Goal: Transaction & Acquisition: Obtain resource

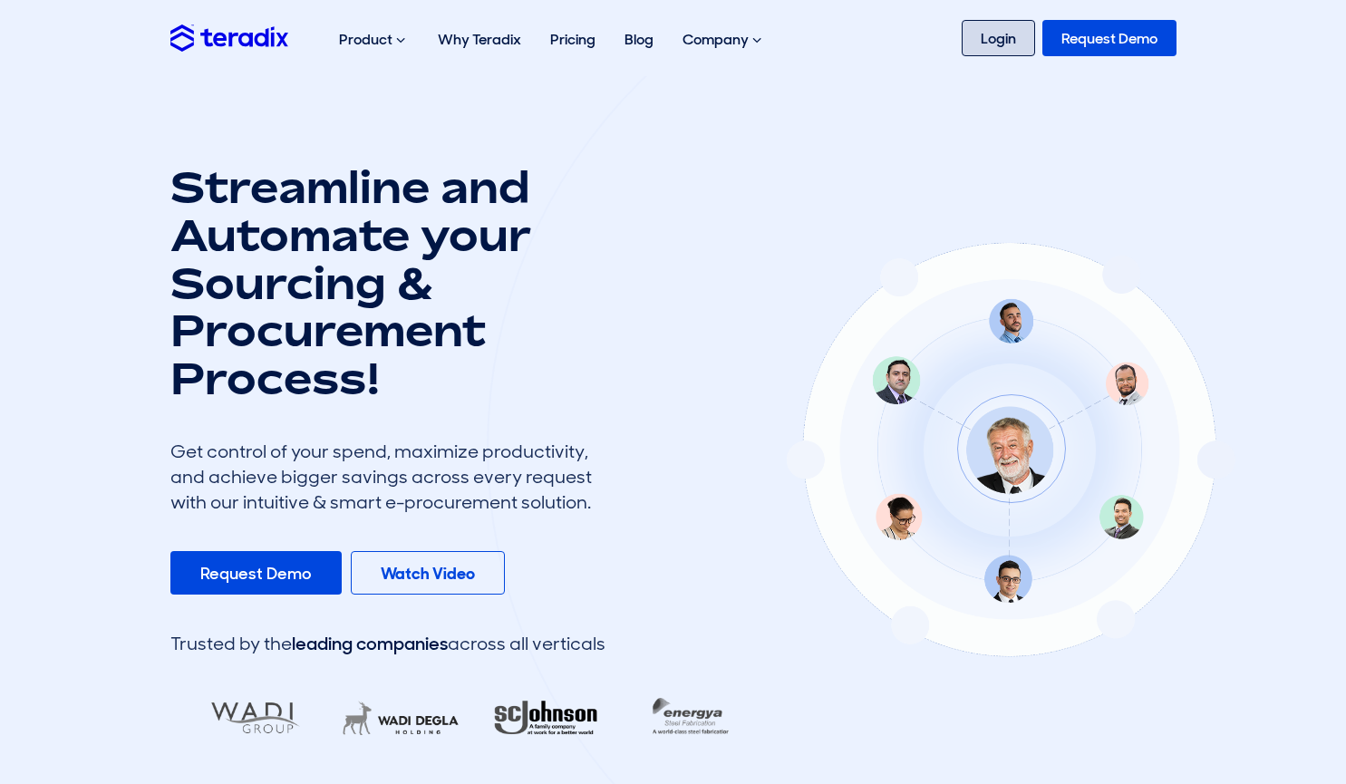
click at [989, 24] on link "Login" at bounding box center [998, 38] width 73 height 36
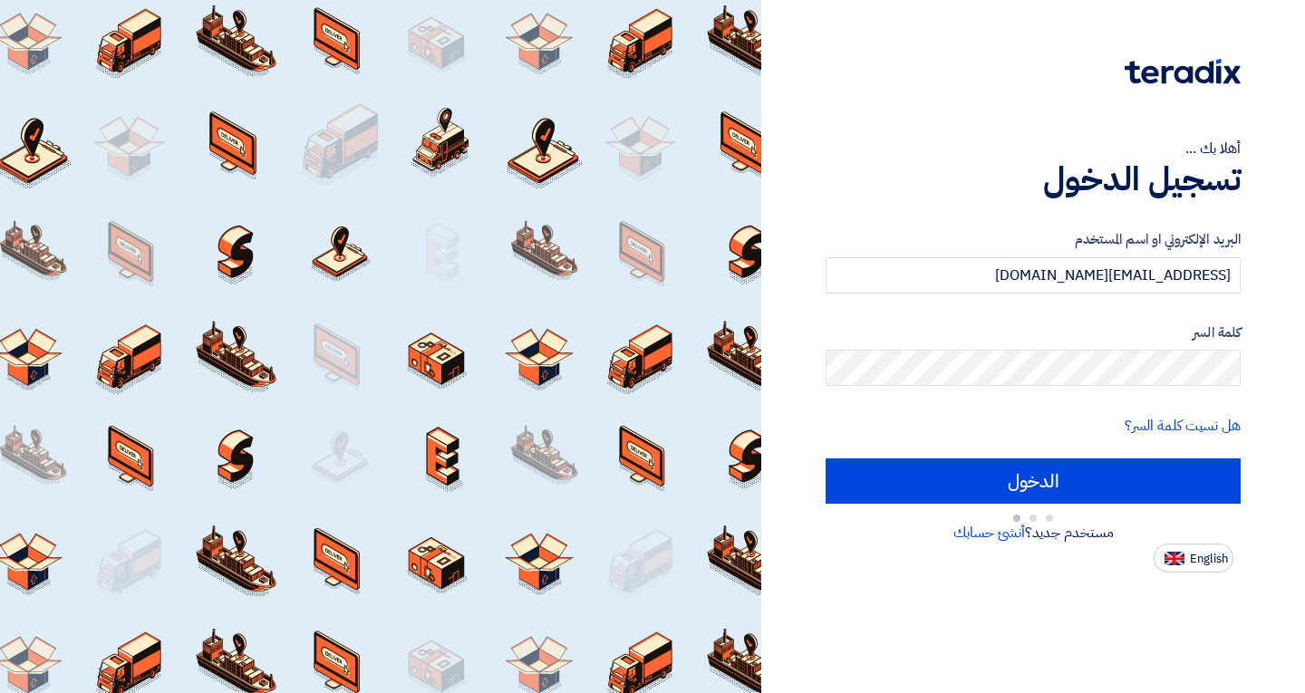
type input "Sign in"
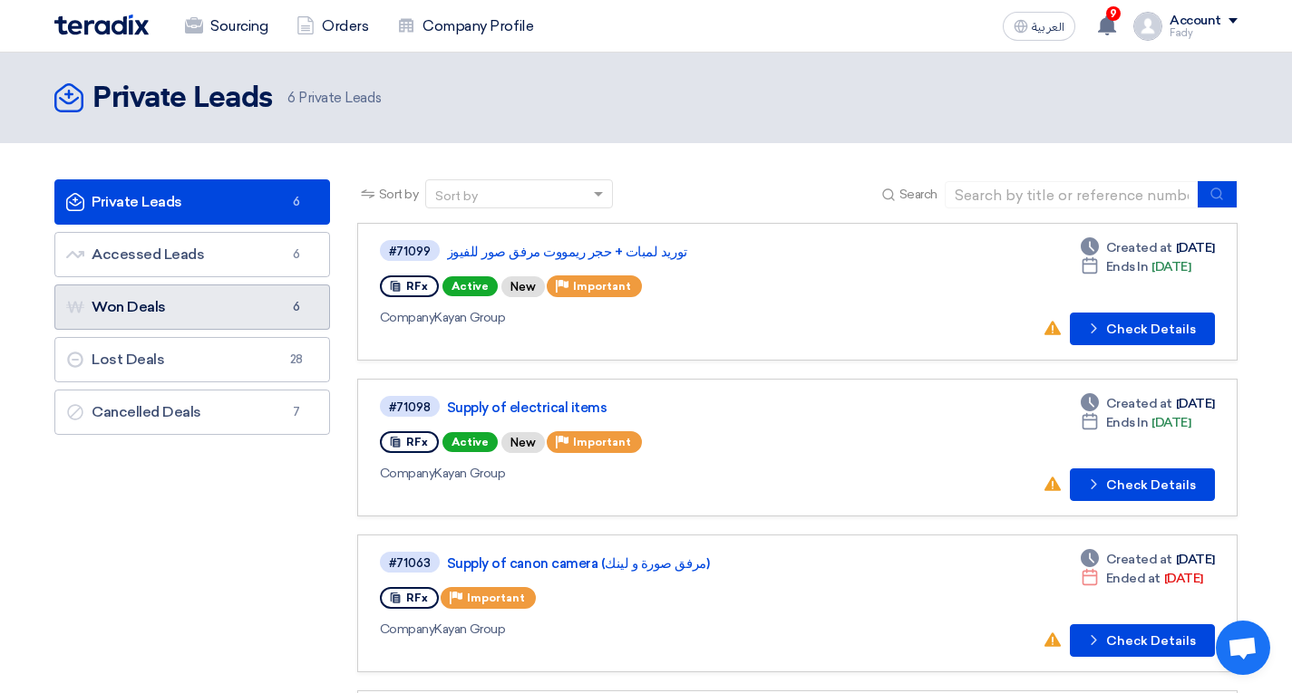
click at [215, 315] on link "Won Deals Won Deals 6" at bounding box center [192, 307] width 276 height 45
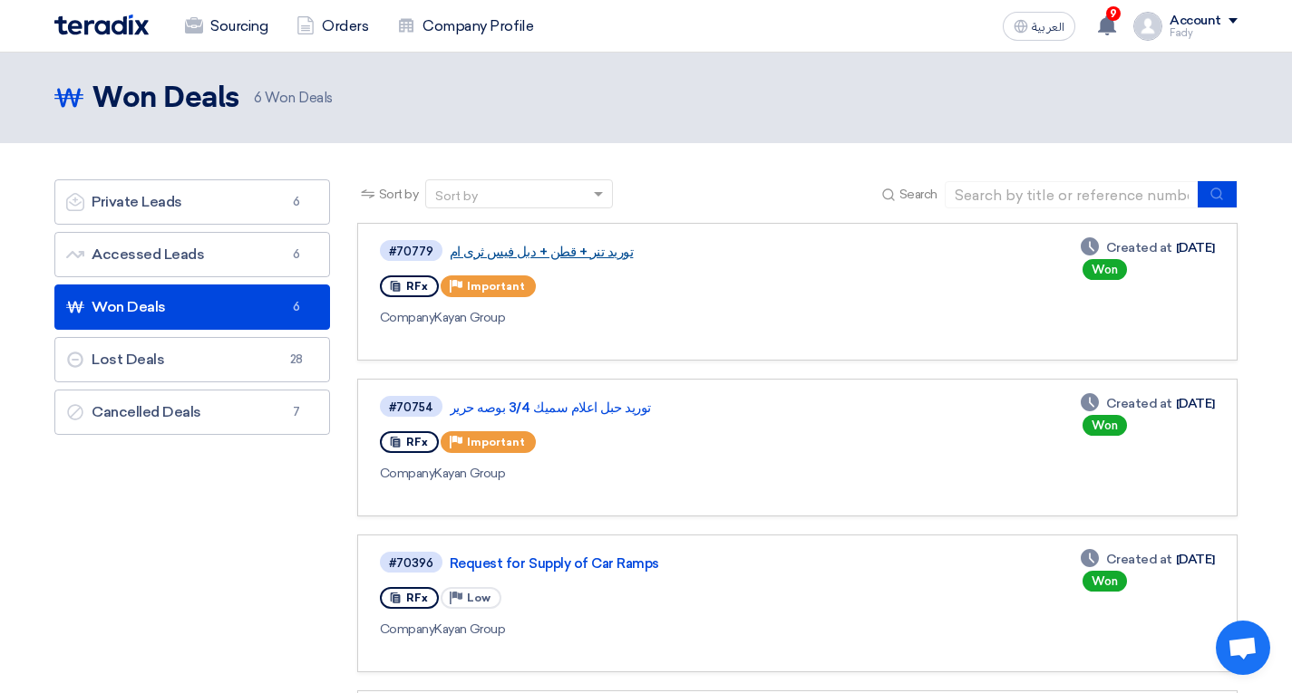
click at [567, 253] on link "توريد تنر + قطن + دبل فيس ثرى ام" at bounding box center [676, 252] width 453 height 16
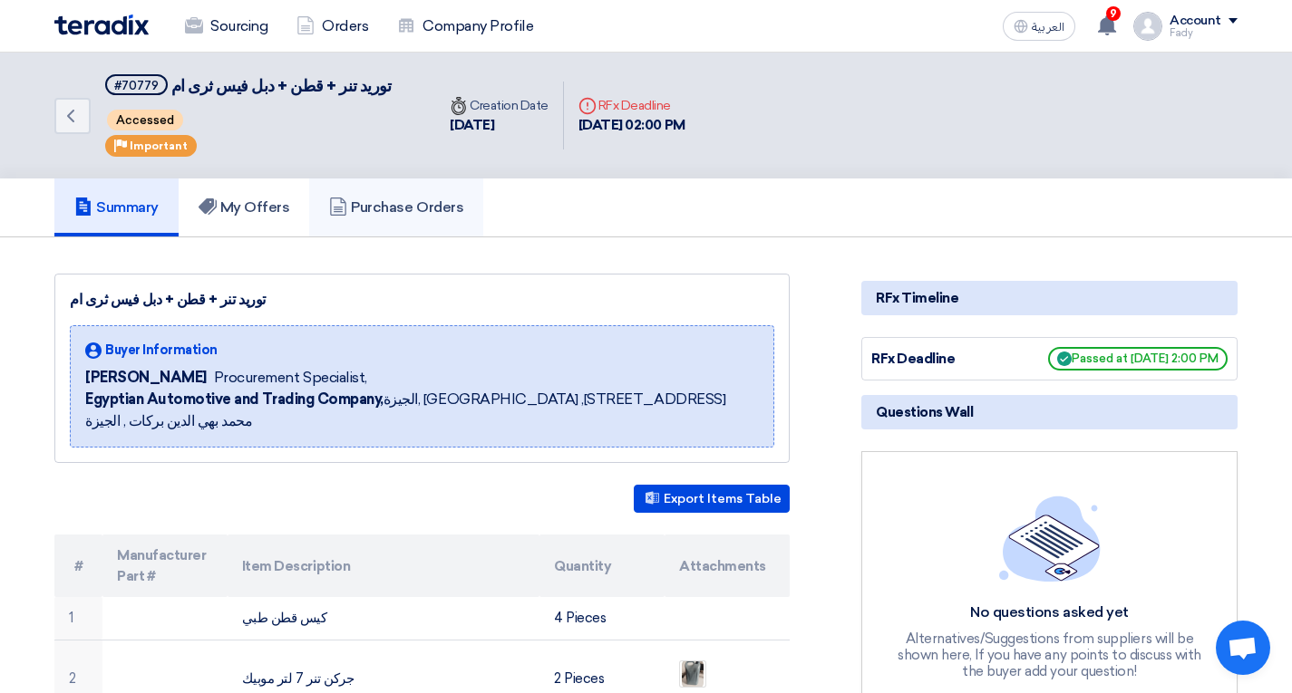
click at [444, 217] on h5 "Purchase Orders" at bounding box center [396, 207] width 134 height 18
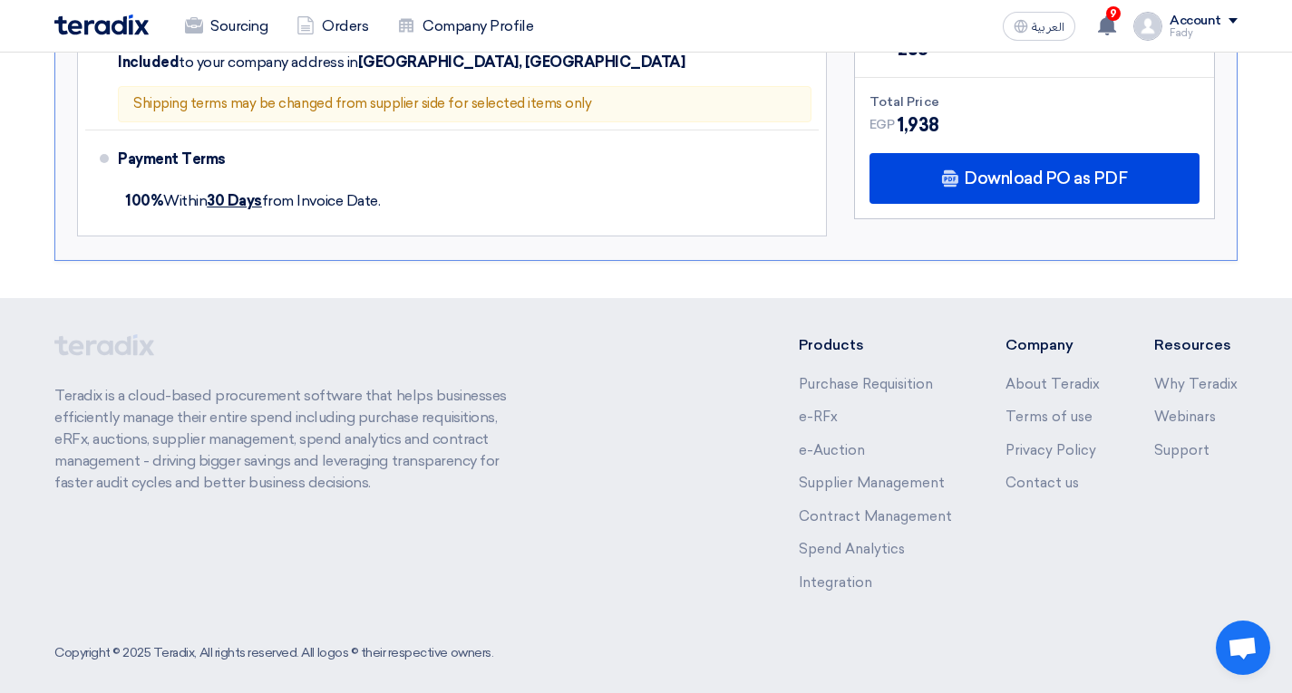
scroll to position [453, 0]
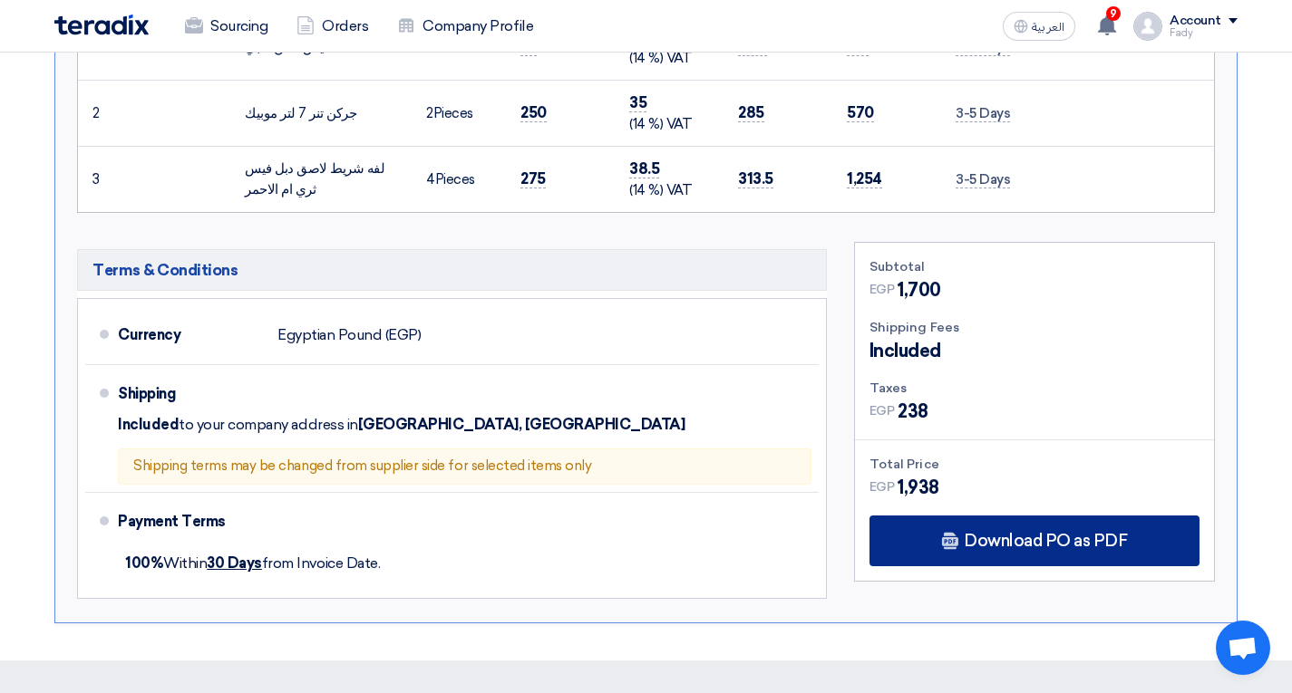
click at [962, 533] on div "Download PO as PDF" at bounding box center [1034, 541] width 330 height 51
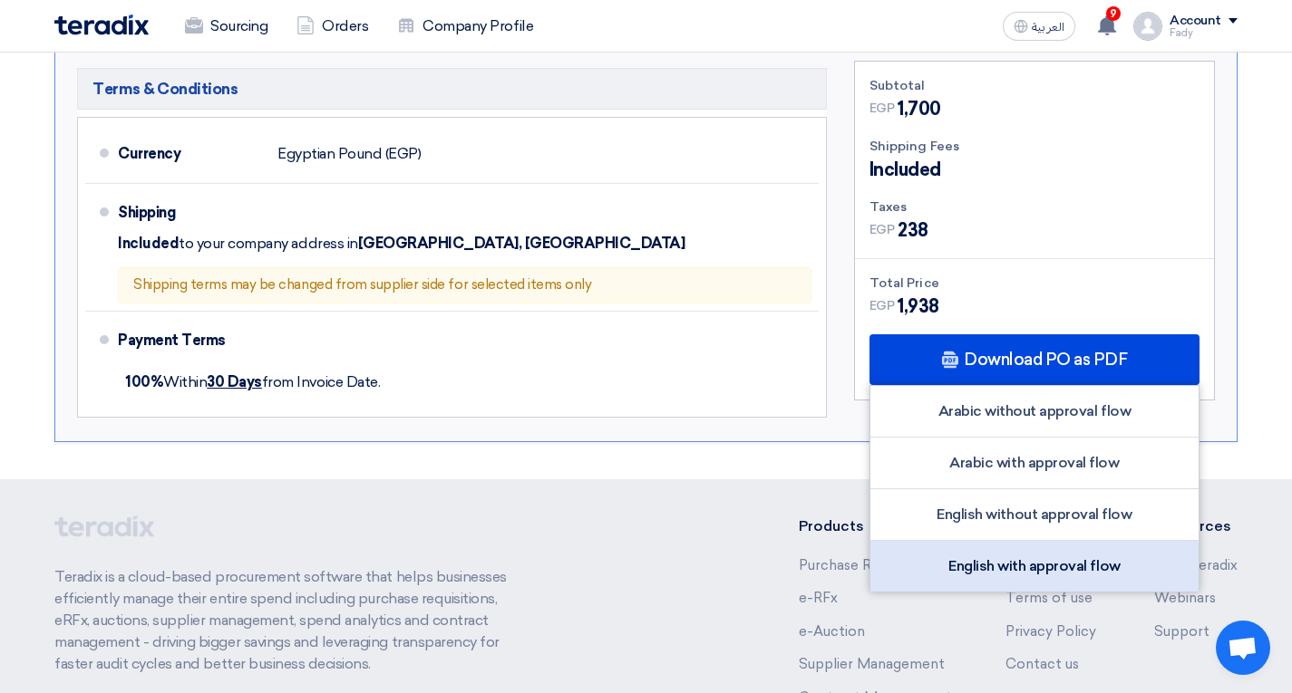
scroll to position [725, 0]
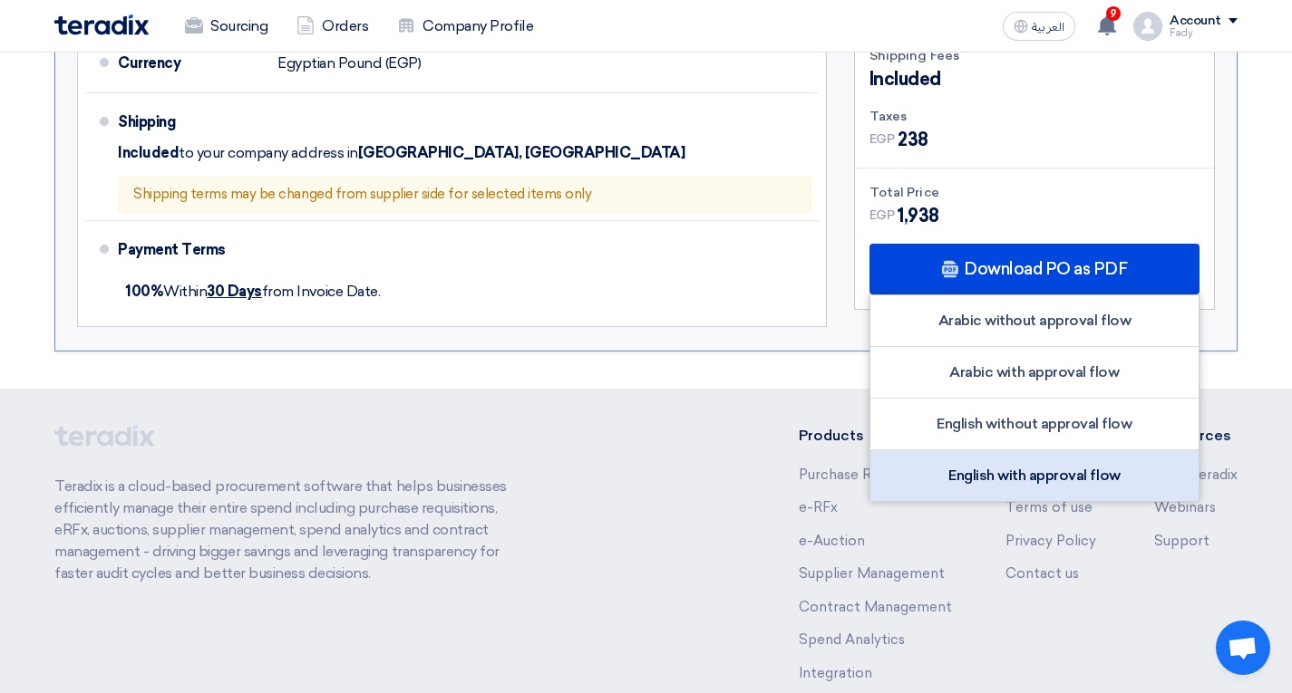
click at [1036, 484] on div "English with approval flow" at bounding box center [1034, 475] width 328 height 51
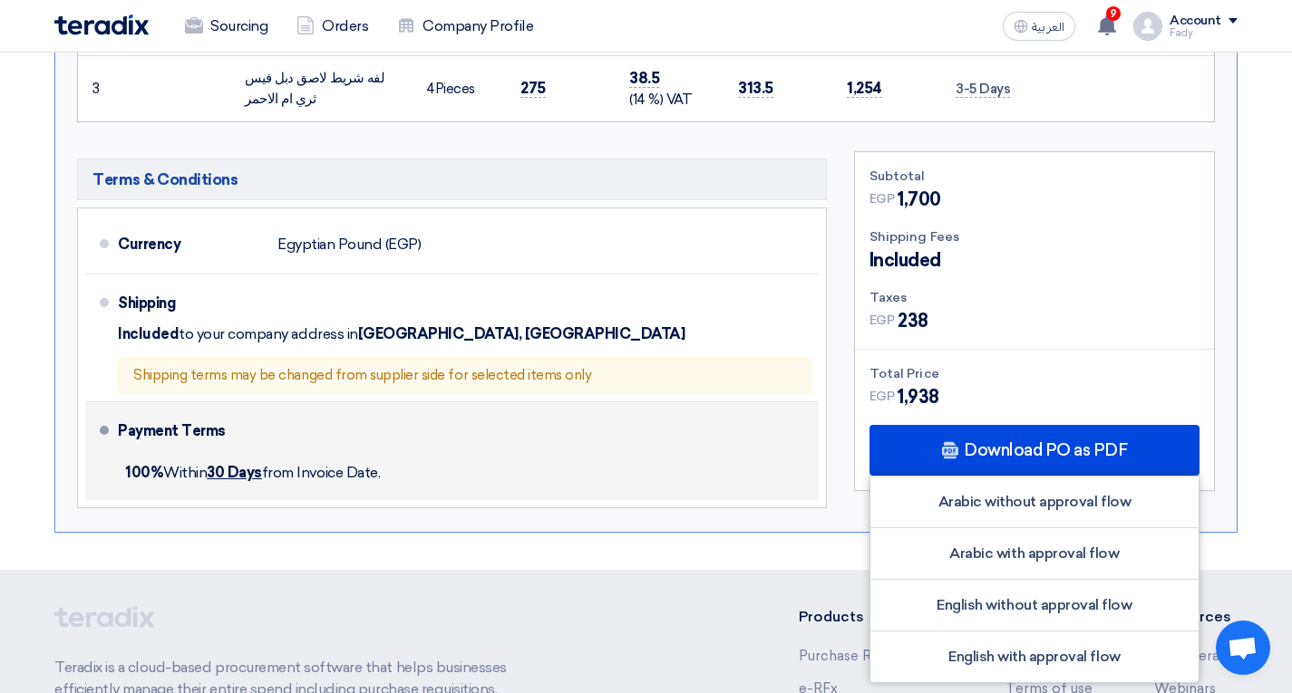
scroll to position [830, 0]
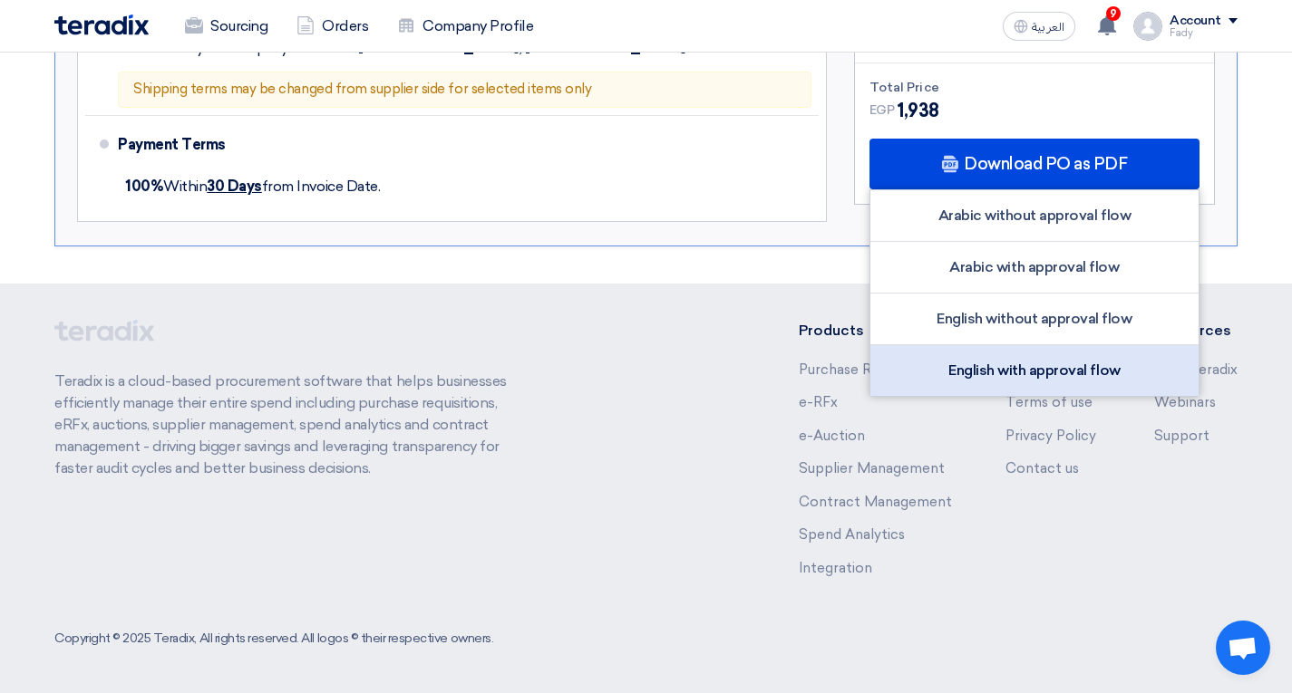
click at [1022, 364] on div "English with approval flow" at bounding box center [1034, 370] width 328 height 51
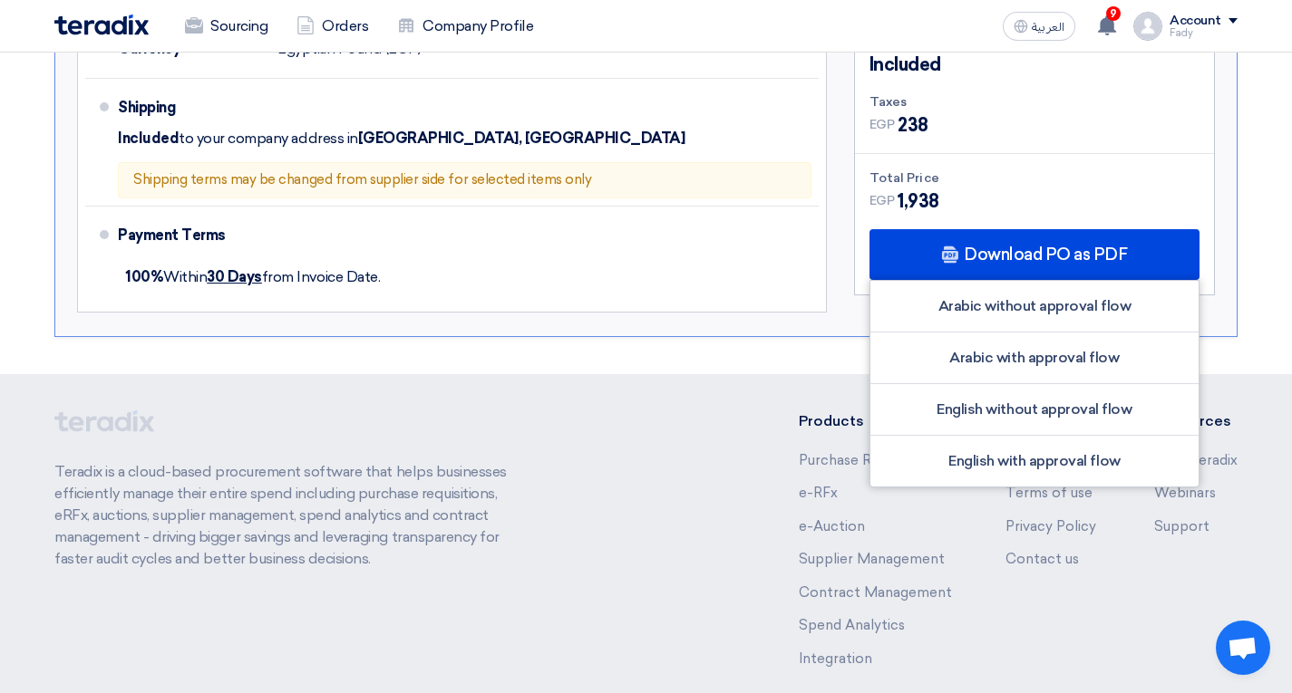
scroll to position [286, 0]
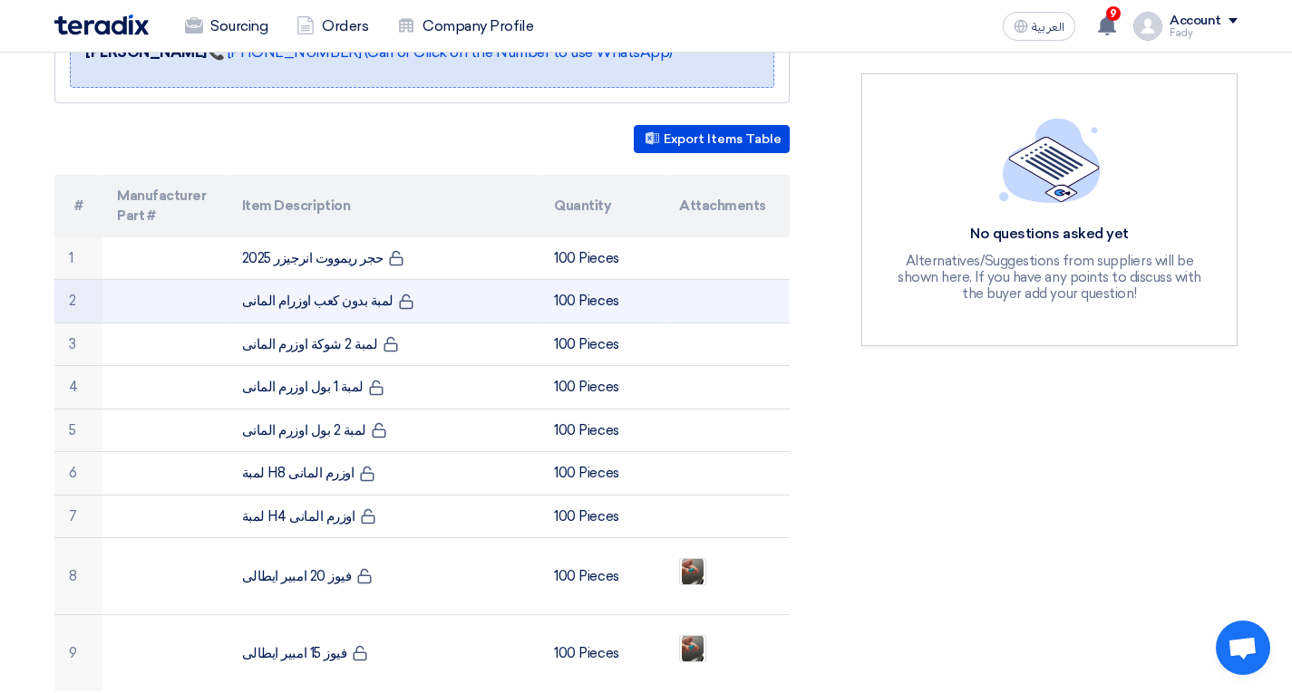
scroll to position [363, 0]
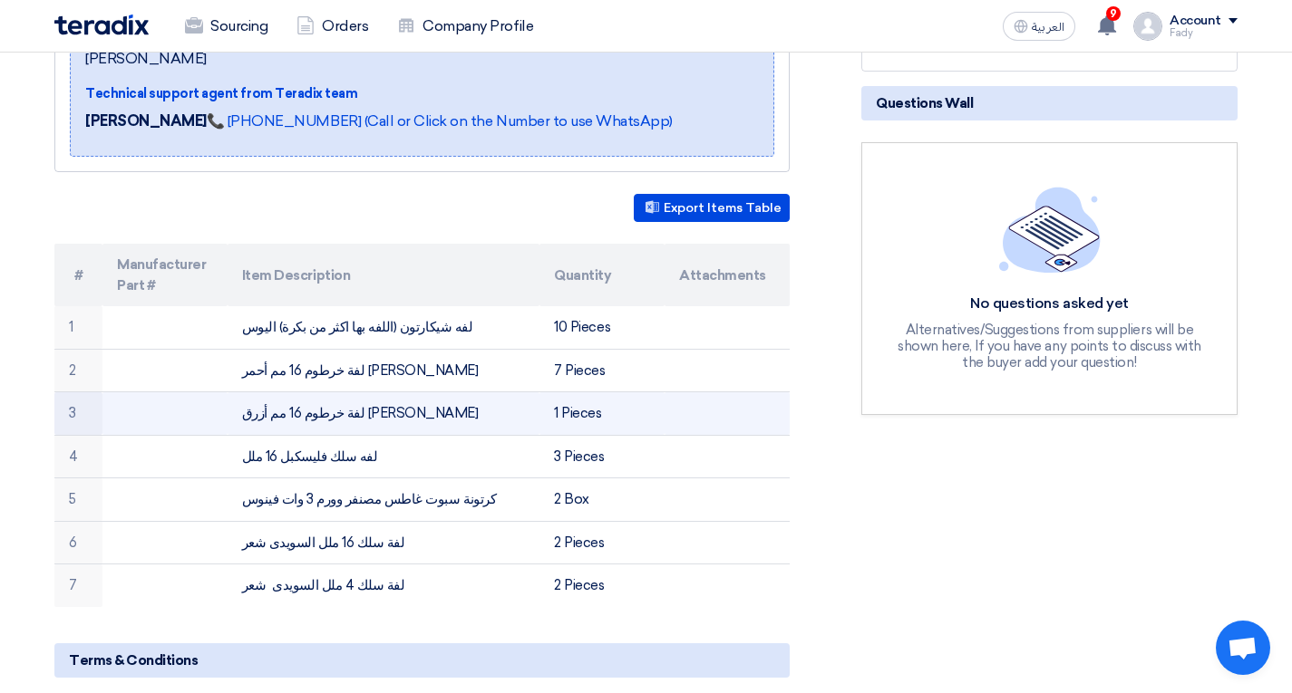
scroll to position [453, 0]
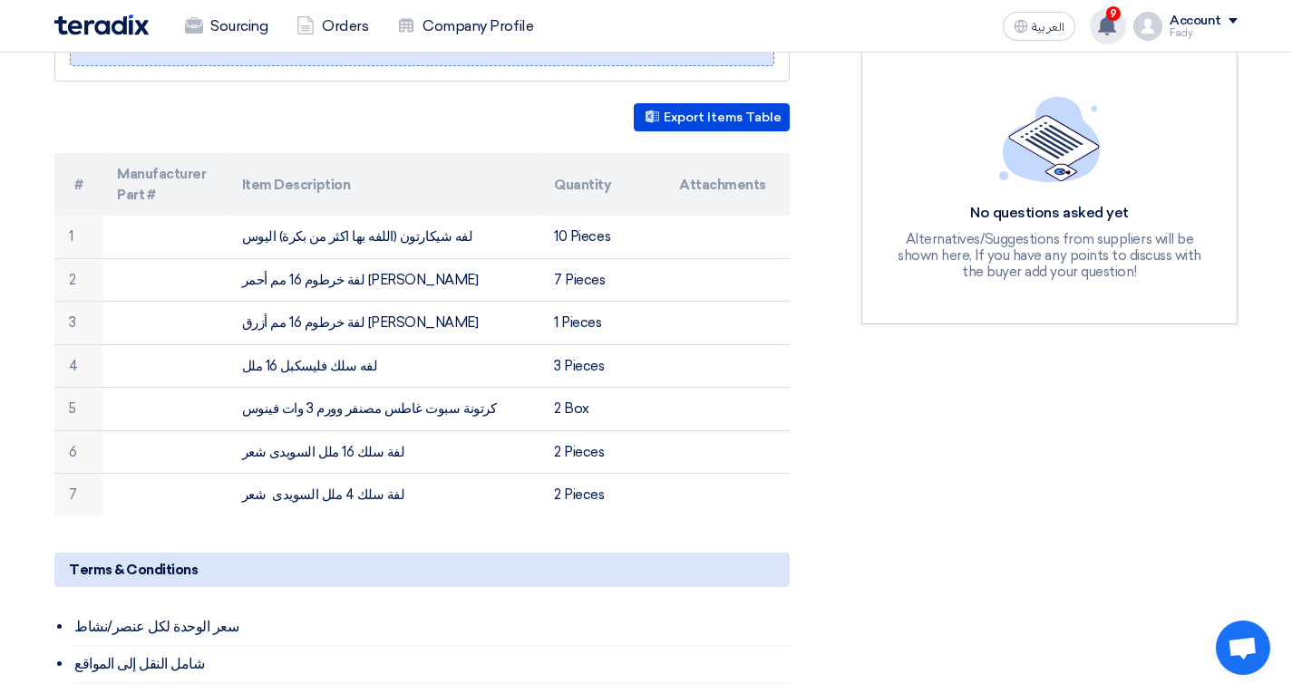
click at [1108, 25] on use at bounding box center [1107, 25] width 18 height 20
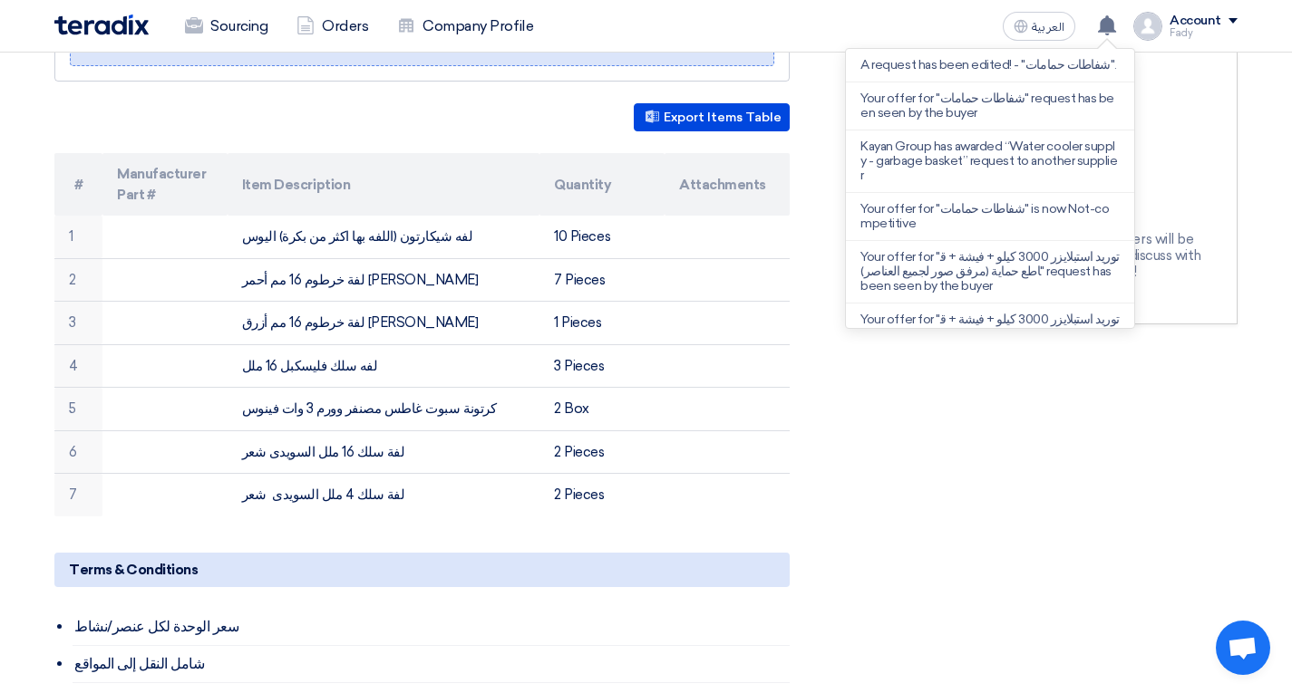
click at [855, 40] on div "Sourcing Orders Company Profile العربية ع A request has been edited! - "شفاطات …" at bounding box center [646, 26] width 1210 height 52
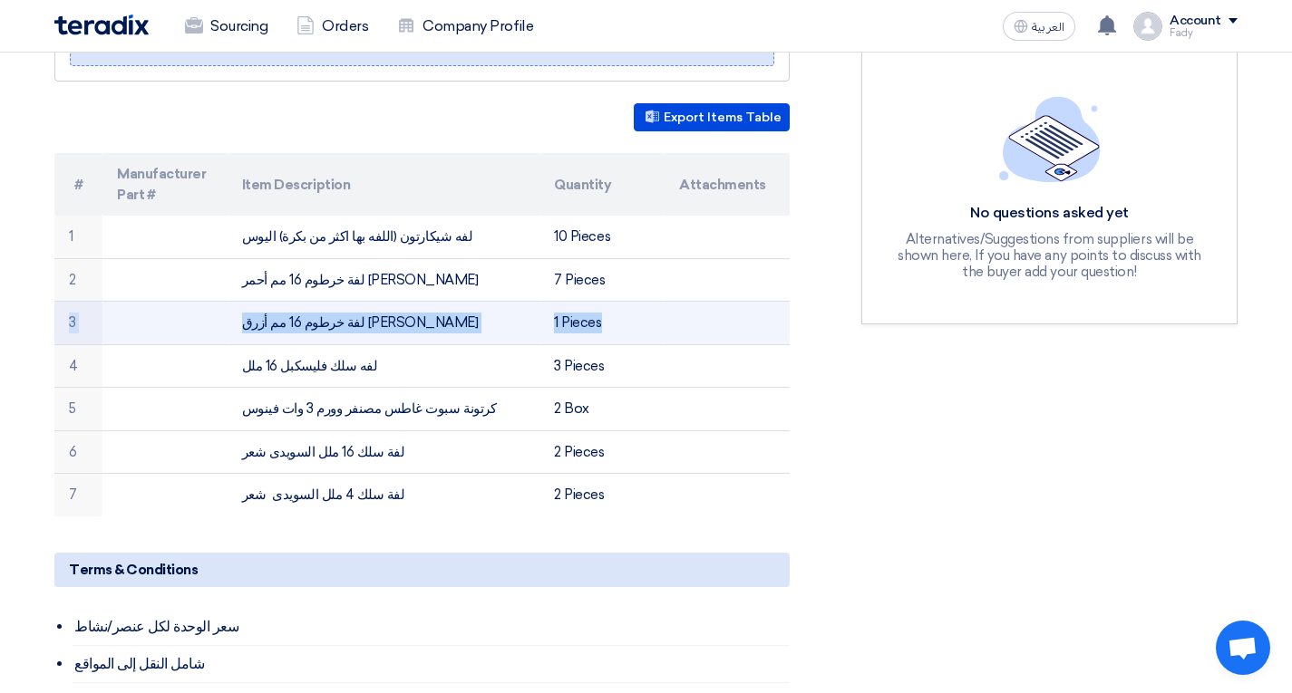
drag, startPoint x: 788, startPoint y: 237, endPoint x: 787, endPoint y: 280, distance: 43.5
click at [787, 280] on tbody "1 لفه شيكارتون ([DEMOGRAPHIC_DATA] اكثر من بكرة) اليوس 10 Pieces 2 لفة خرطوم 16…" at bounding box center [421, 366] width 735 height 301
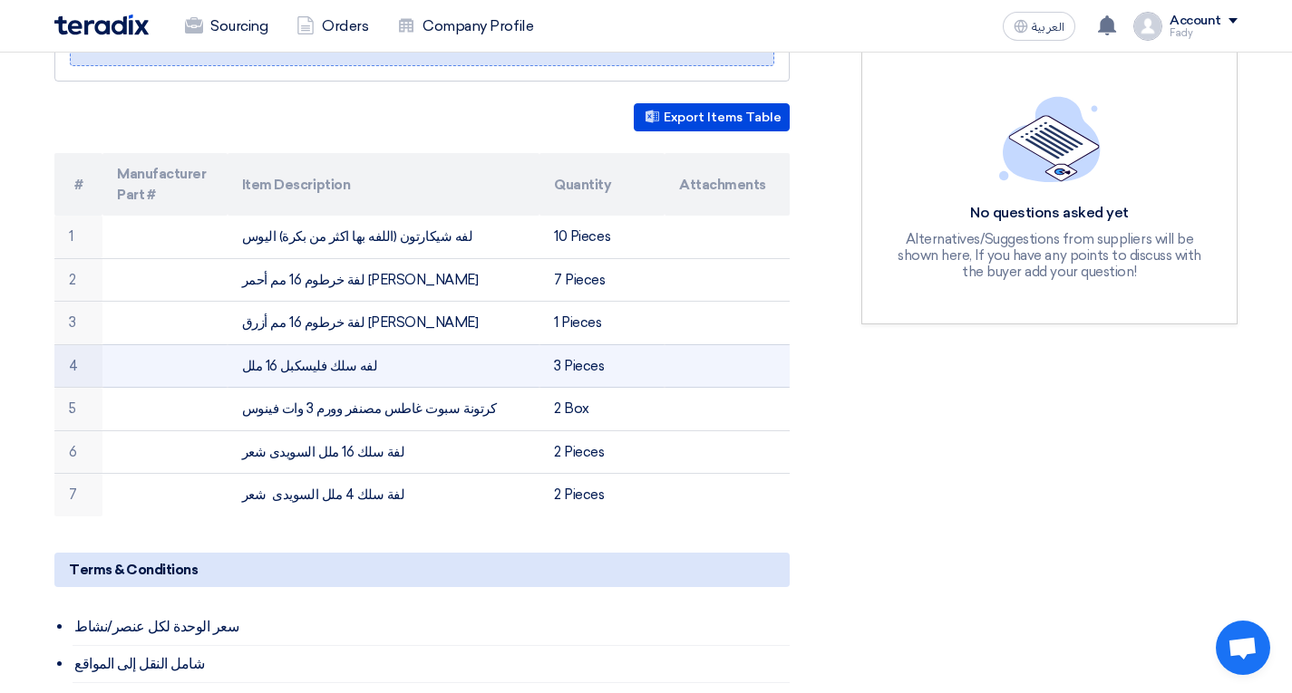
click at [765, 344] on td at bounding box center [726, 366] width 125 height 44
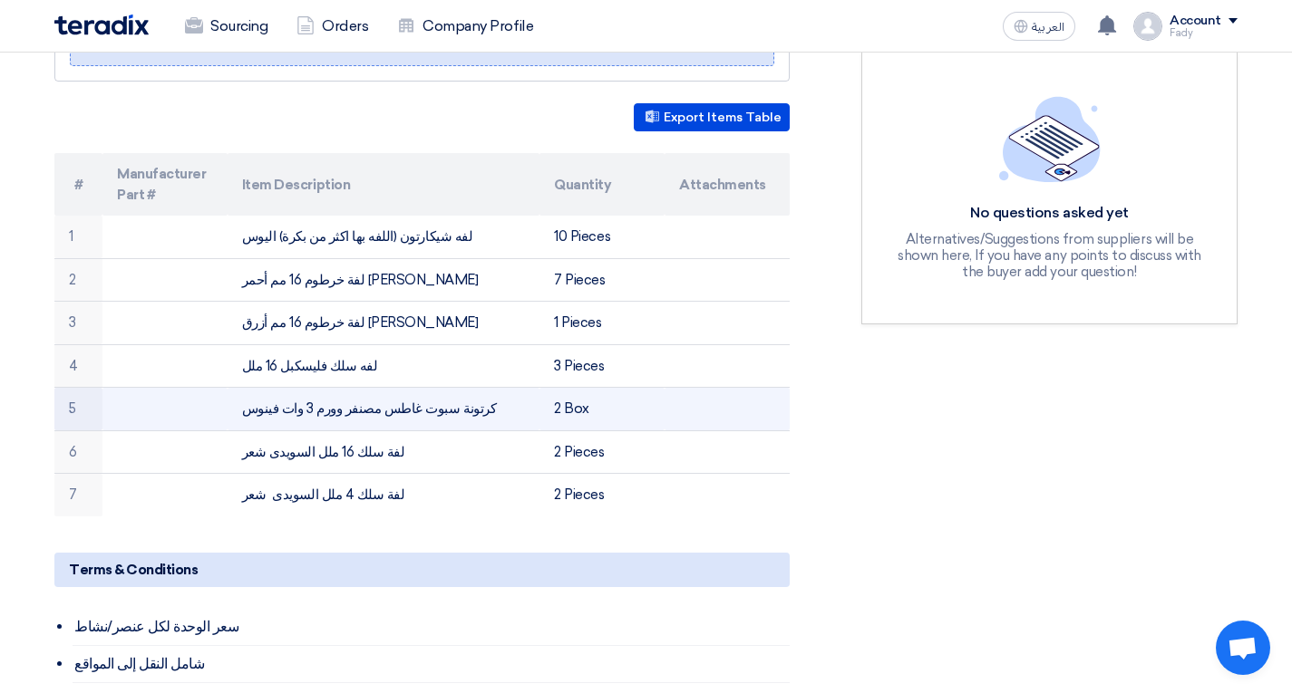
click at [578, 388] on td "2 Box" at bounding box center [601, 410] width 125 height 44
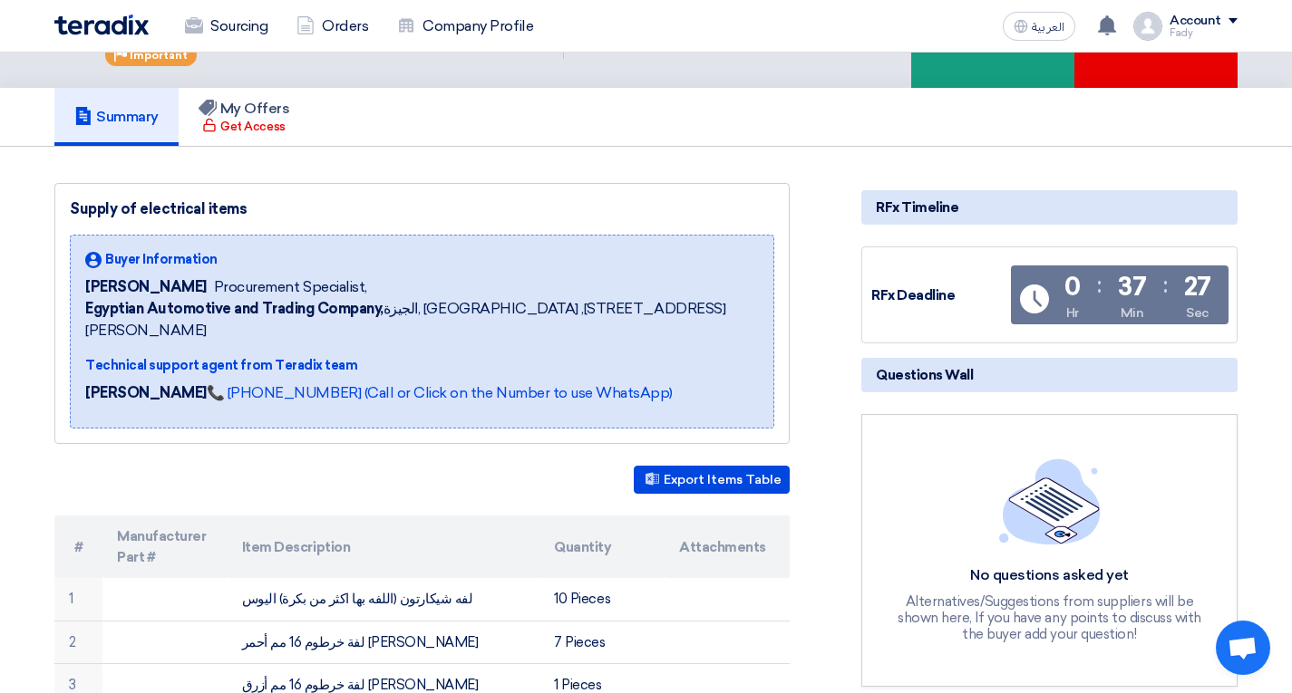
scroll to position [0, 0]
